Goal: Task Accomplishment & Management: Manage account settings

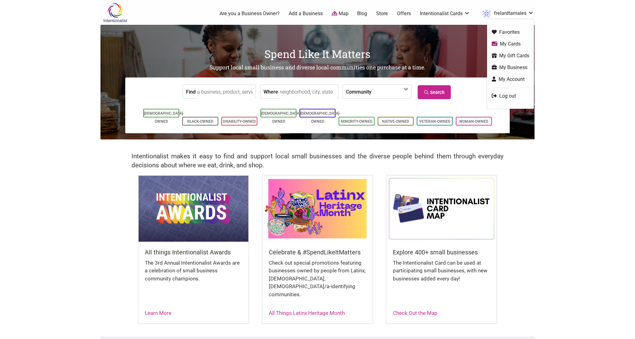
click at [512, 11] on link "frelardtamales" at bounding box center [506, 13] width 55 height 11
click at [510, 67] on link "My Business" at bounding box center [511, 67] width 38 height 7
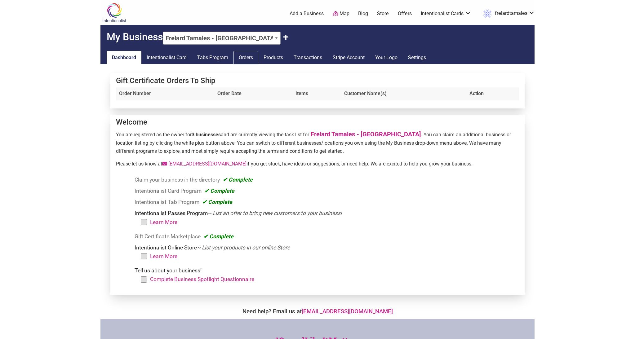
click at [252, 57] on link "Orders" at bounding box center [246, 58] width 25 height 14
